Goal: Task Accomplishment & Management: Manage account settings

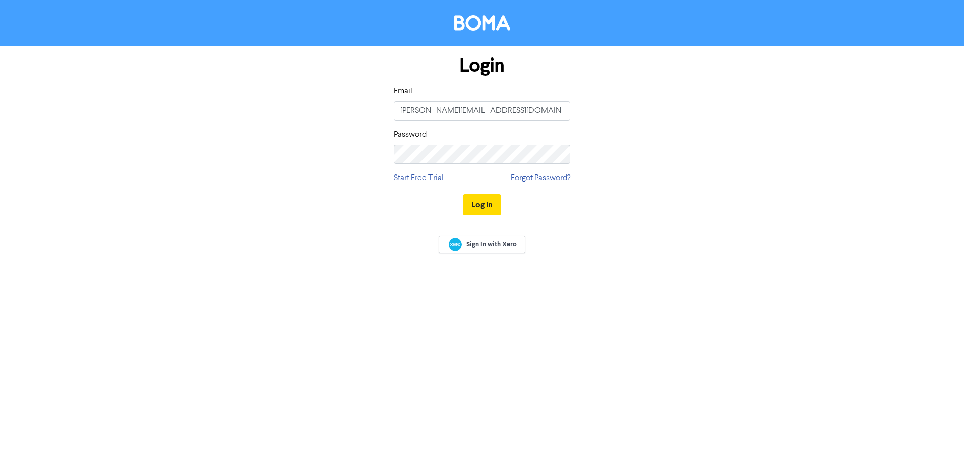
click at [463, 194] on button "Log In" at bounding box center [482, 204] width 38 height 21
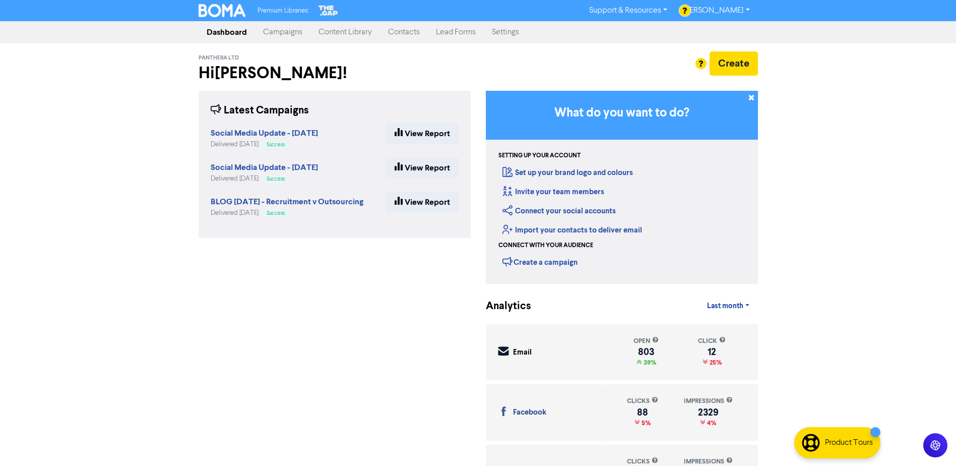
click at [507, 33] on link "Settings" at bounding box center [505, 32] width 43 height 20
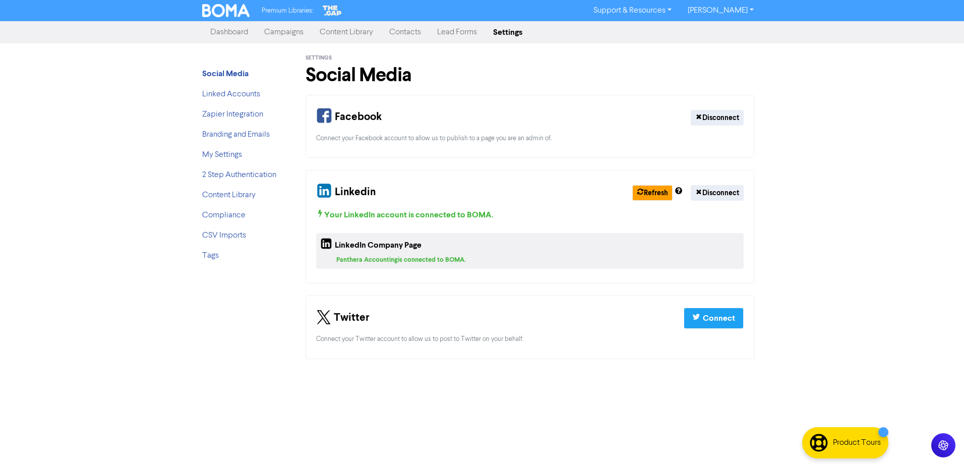
click at [750, 10] on link "[PERSON_NAME]" at bounding box center [721, 11] width 82 height 16
click at [802, 86] on div "Premium Libraries: Support & Resources Video Tutorials FAQ & Guides Marketing E…" at bounding box center [482, 233] width 964 height 466
click at [237, 156] on div at bounding box center [241, 154] width 11 height 11
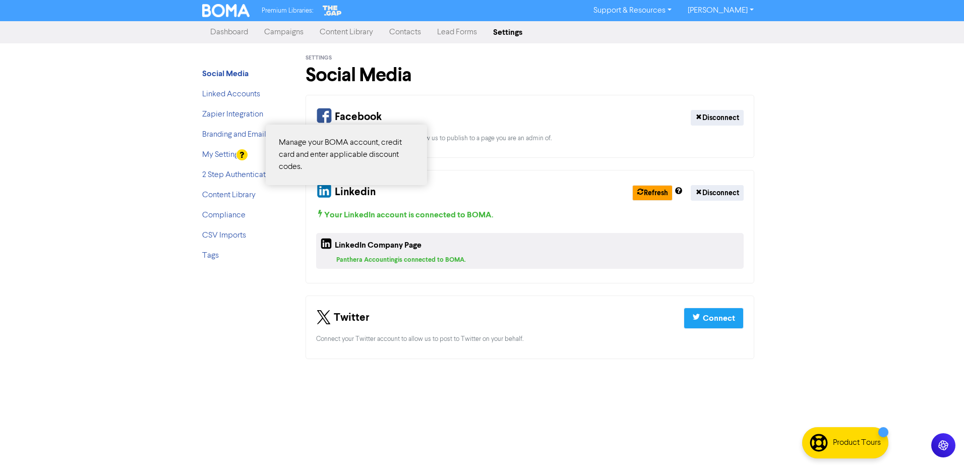
click at [222, 156] on div at bounding box center [482, 233] width 964 height 466
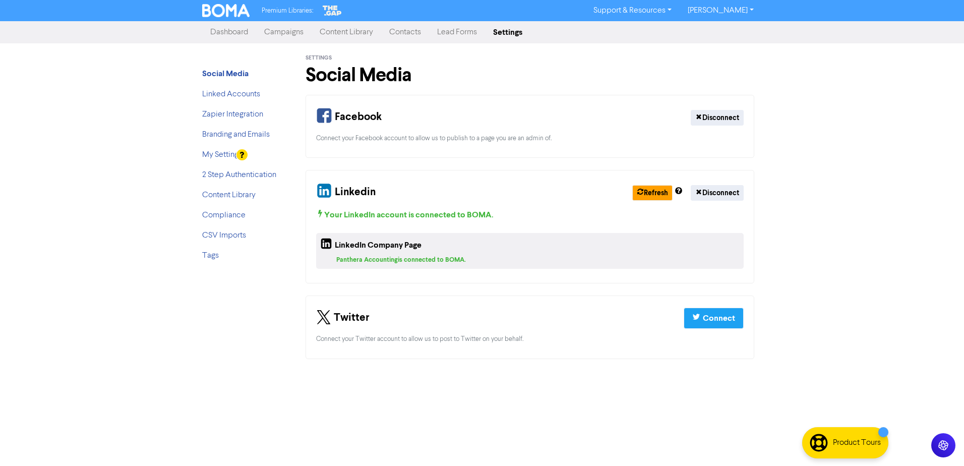
click at [222, 156] on link "My Settings" at bounding box center [222, 155] width 40 height 8
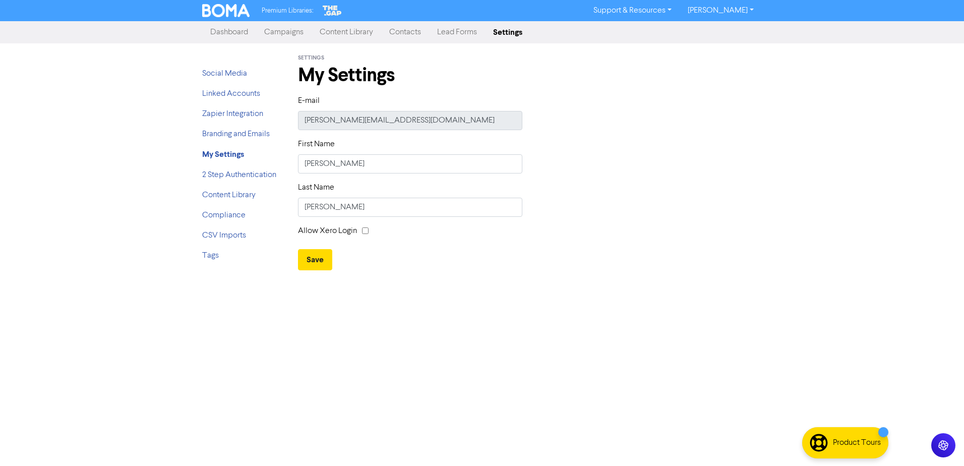
click at [679, 11] on link "Support & Resources" at bounding box center [632, 11] width 94 height 16
click at [688, 96] on div "E-mail hazel@pantheraaccounting.co.uk" at bounding box center [529, 116] width 479 height 43
click at [221, 10] on img at bounding box center [225, 10] width 47 height 13
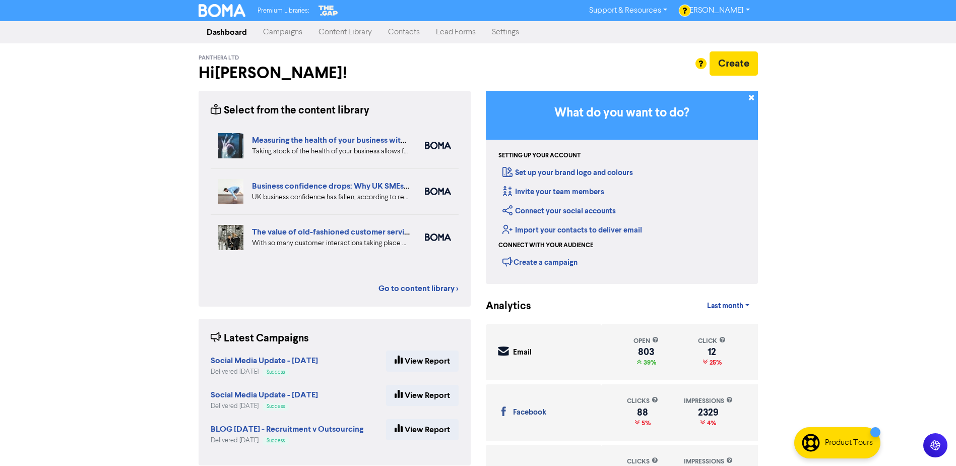
click at [747, 8] on link "[PERSON_NAME]" at bounding box center [717, 11] width 82 height 16
click at [796, 66] on div "Premium Libraries: Support & Resources Video Tutorials FAQ & Guides Marketing E…" at bounding box center [478, 233] width 956 height 466
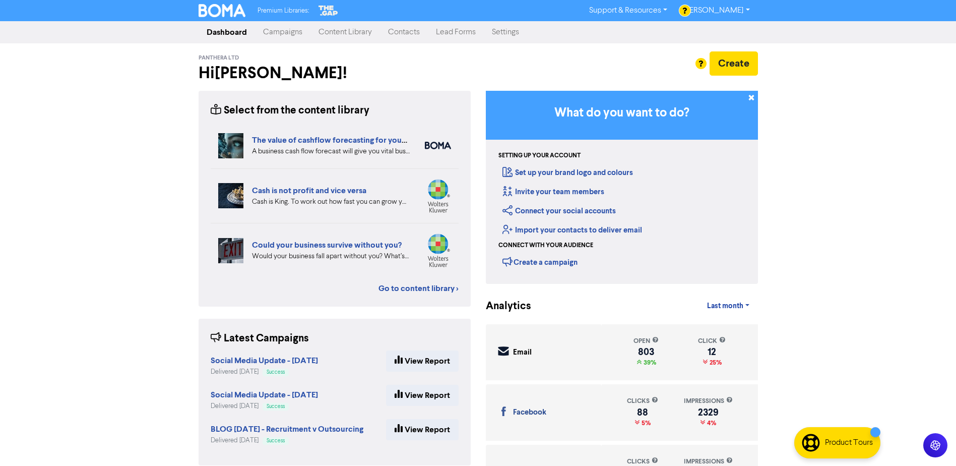
click at [511, 35] on link "Settings" at bounding box center [505, 32] width 43 height 20
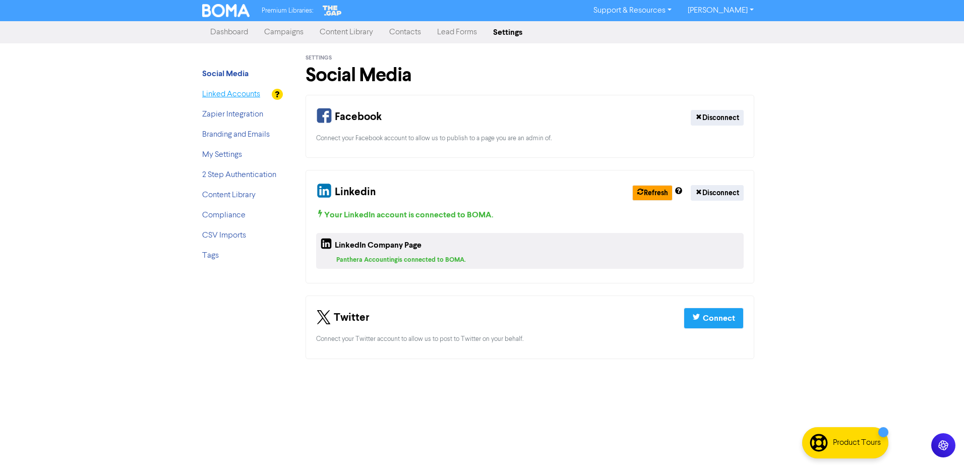
click at [219, 95] on link "Linked Accounts" at bounding box center [231, 94] width 58 height 8
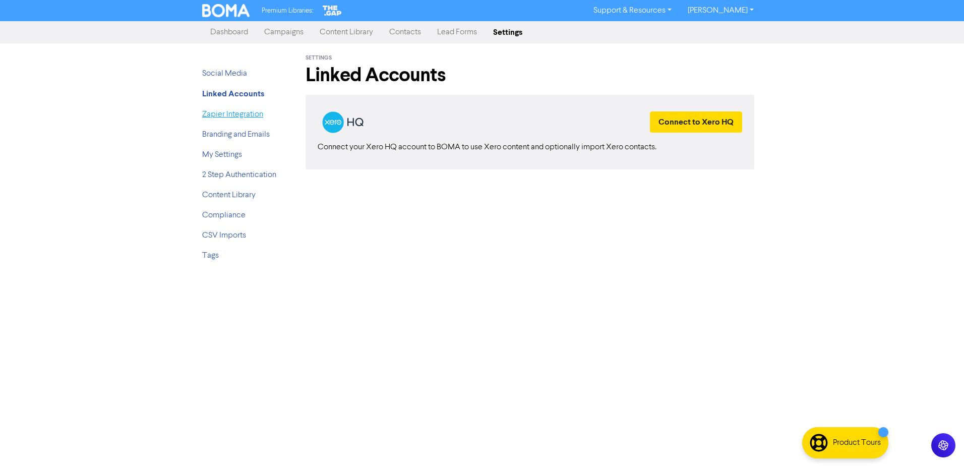
click at [218, 114] on link "Zapier Integration" at bounding box center [232, 114] width 61 height 8
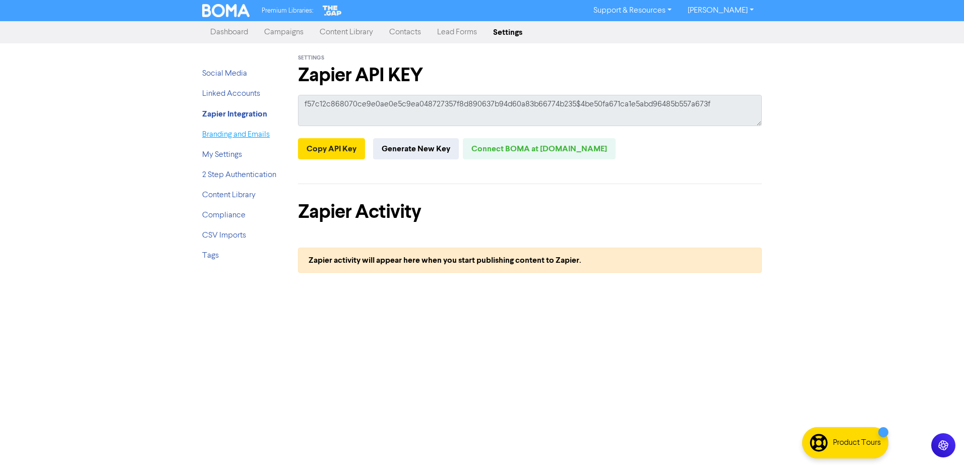
click at [219, 135] on link "Branding and Emails" at bounding box center [236, 135] width 68 height 8
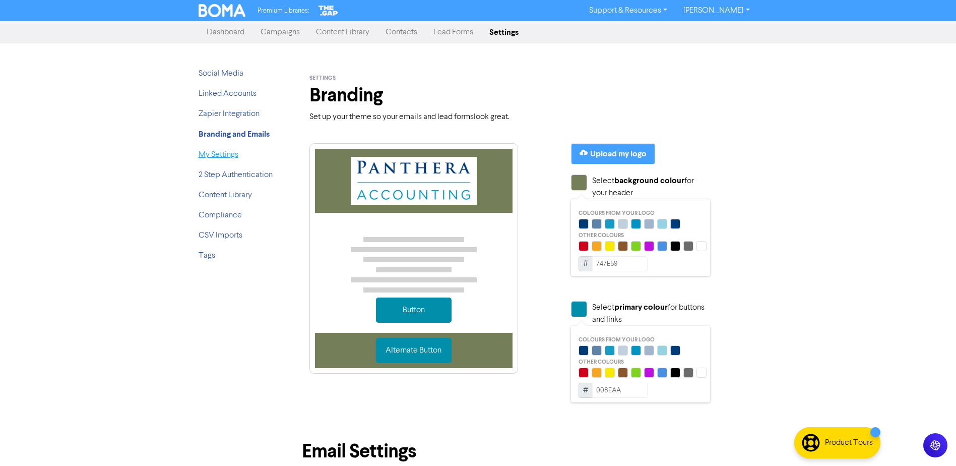
click at [226, 157] on link "My Settings" at bounding box center [219, 155] width 40 height 8
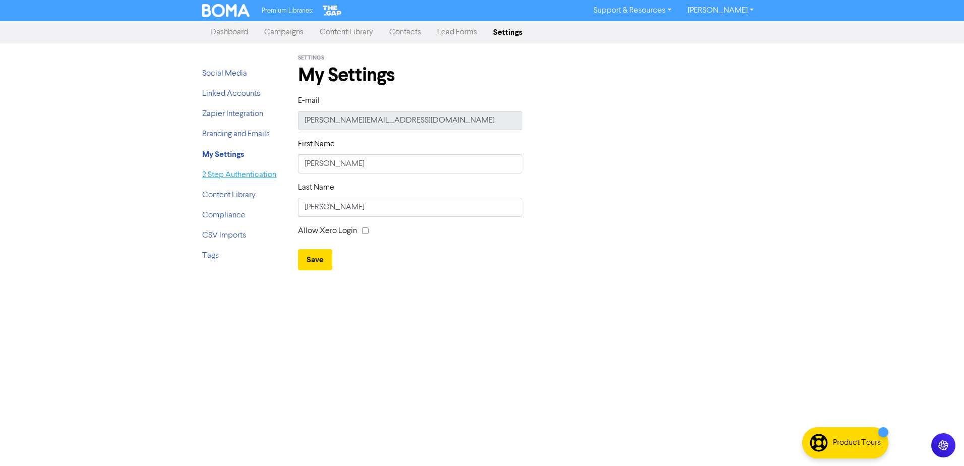
click at [224, 175] on link "2 Step Authentication" at bounding box center [239, 175] width 74 height 8
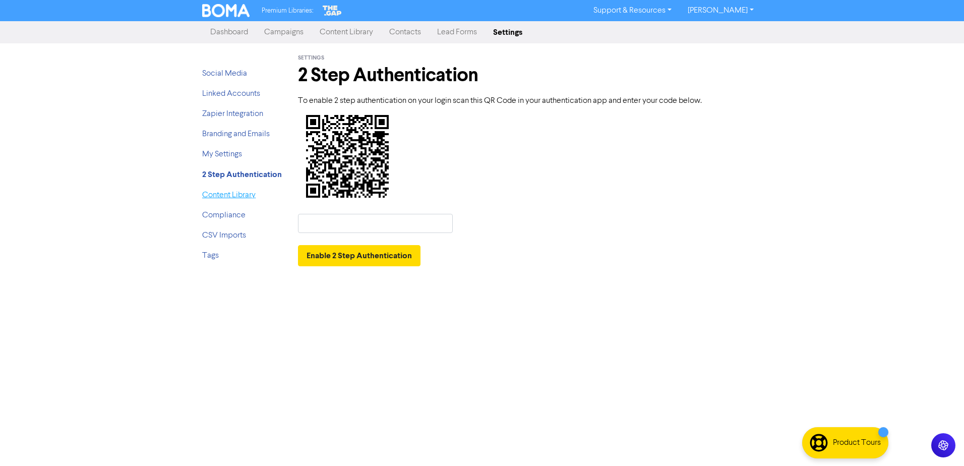
click at [221, 199] on link "Content Library" at bounding box center [228, 195] width 53 height 8
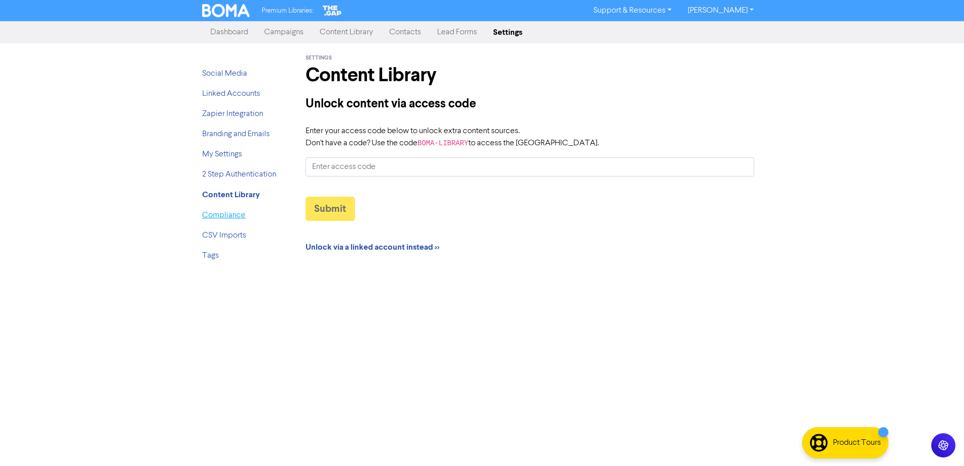
click at [218, 212] on link "Compliance" at bounding box center [223, 215] width 43 height 8
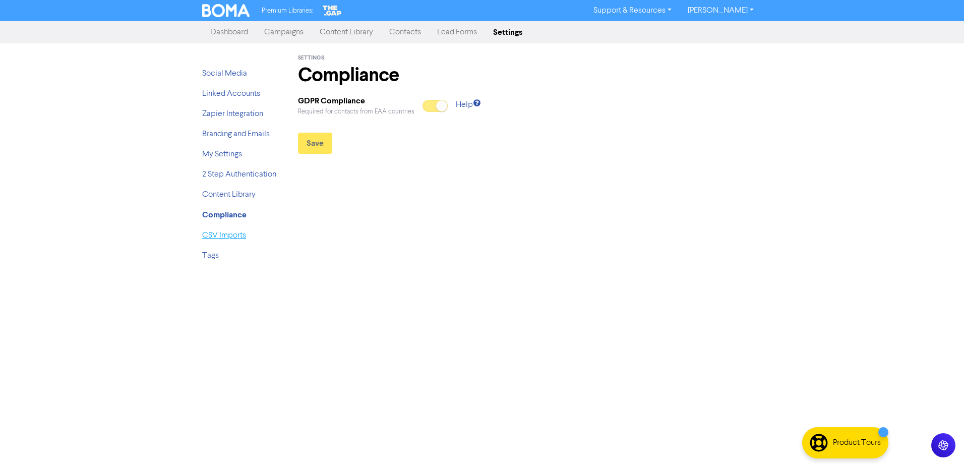
click at [223, 238] on link "CSV Imports" at bounding box center [224, 235] width 44 height 8
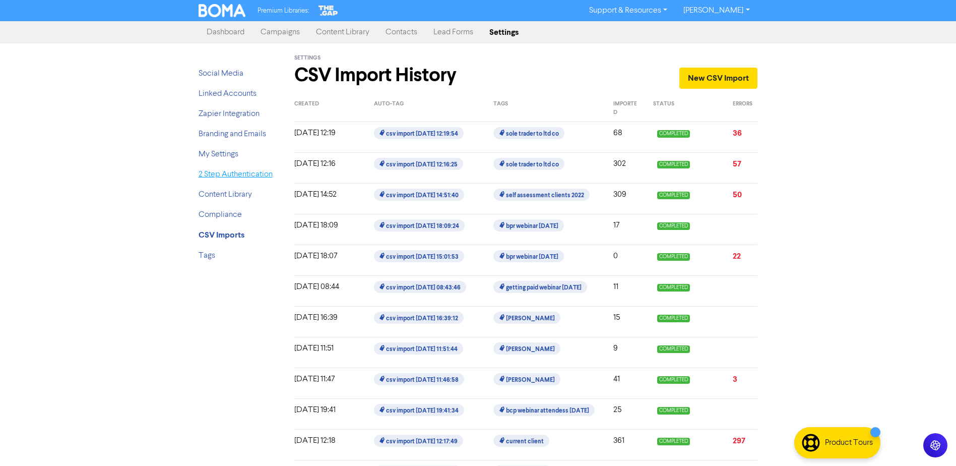
click at [227, 178] on link "2 Step Authentication" at bounding box center [236, 174] width 74 height 8
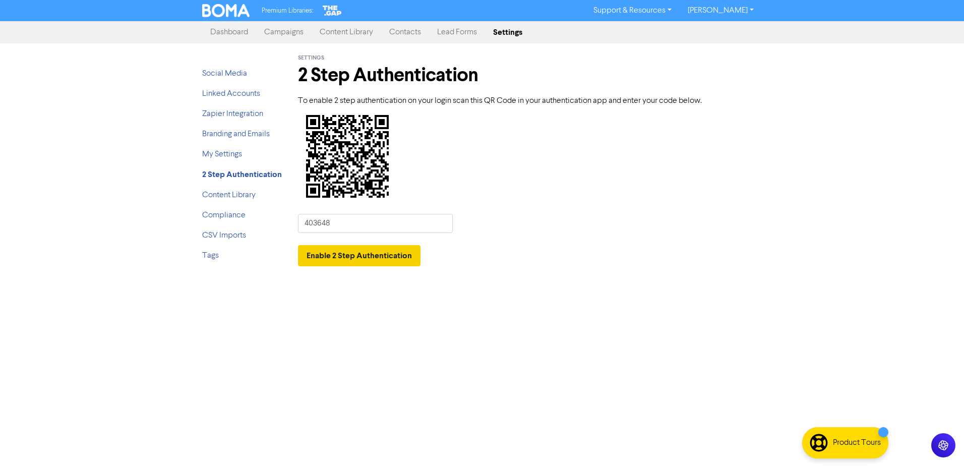
type input "403648"
click at [352, 253] on button "Enable 2 Step Authentication" at bounding box center [359, 255] width 123 height 21
